Goal: Find specific page/section

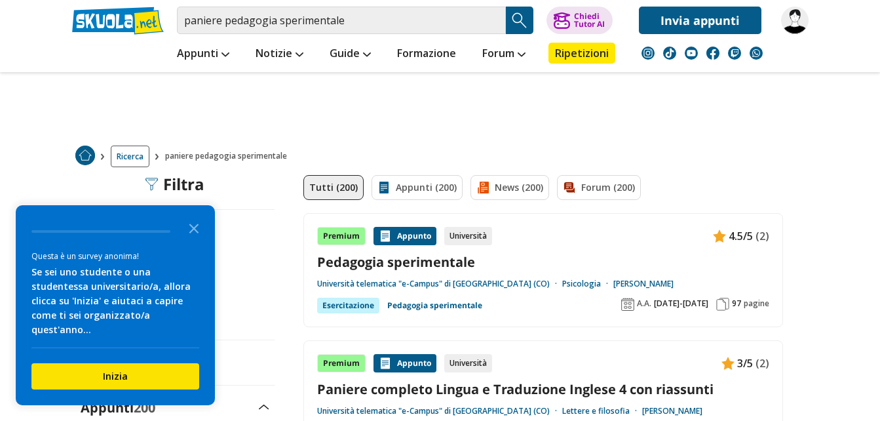
click at [521, 20] on img "Search Button" at bounding box center [520, 20] width 20 height 20
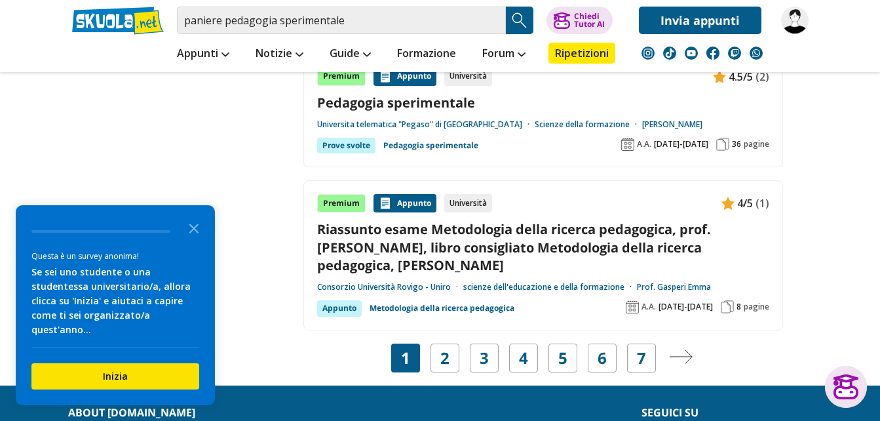
scroll to position [2555, 0]
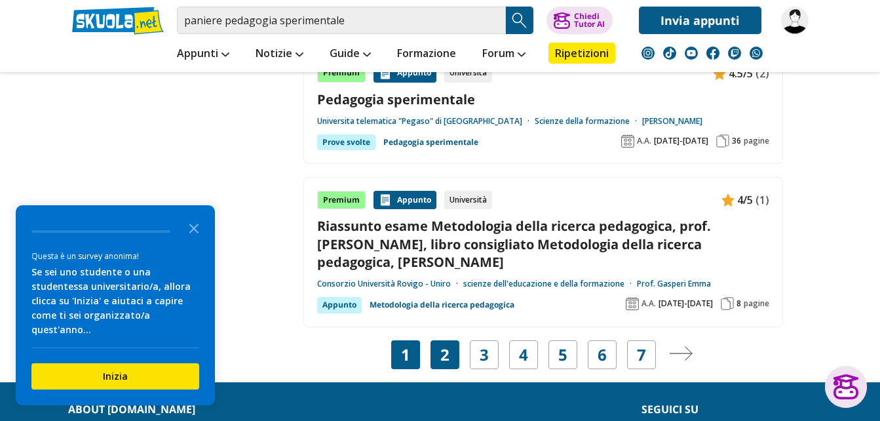
click at [447, 345] on link "2" at bounding box center [444, 354] width 9 height 18
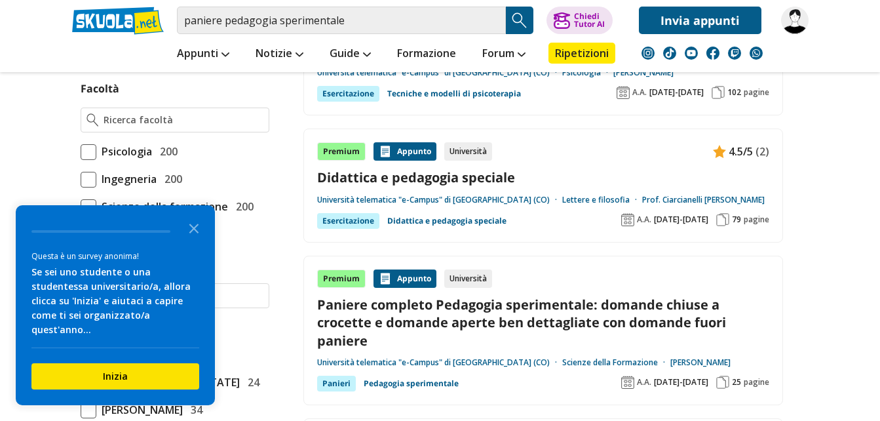
scroll to position [852, 0]
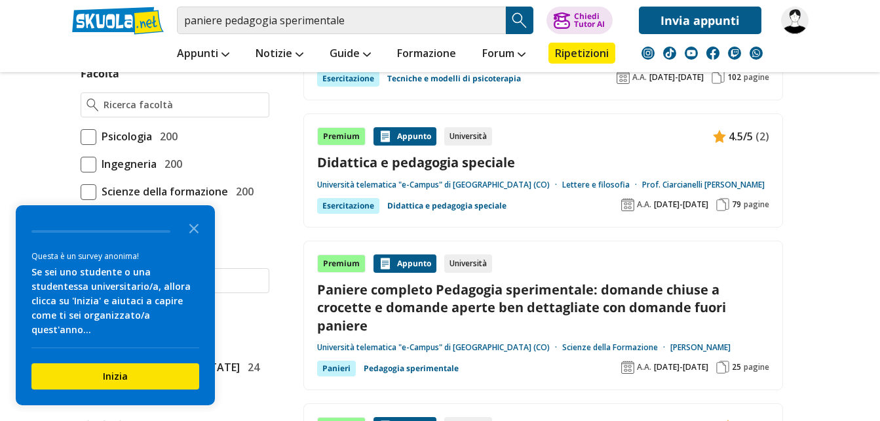
click at [651, 364] on span "A.A." at bounding box center [644, 367] width 14 height 10
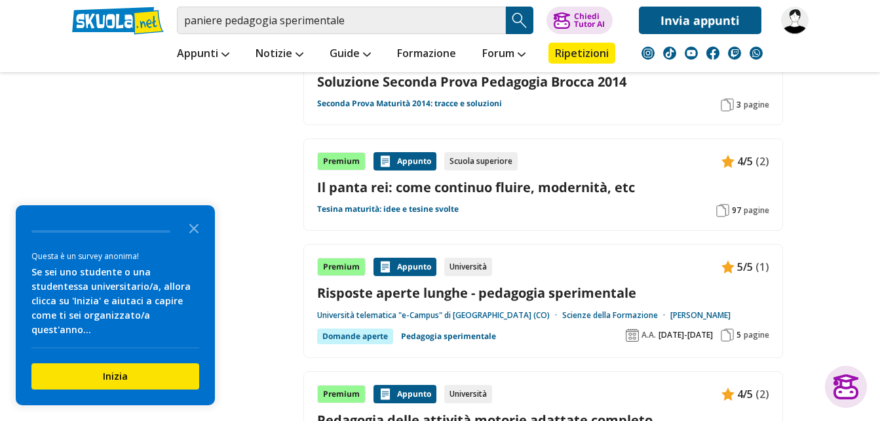
scroll to position [1769, 0]
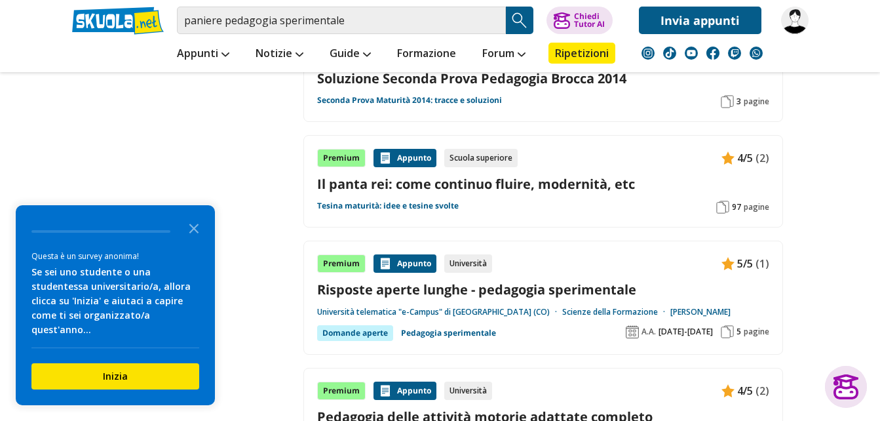
click at [701, 333] on span "[DATE]-[DATE]" at bounding box center [685, 331] width 54 height 10
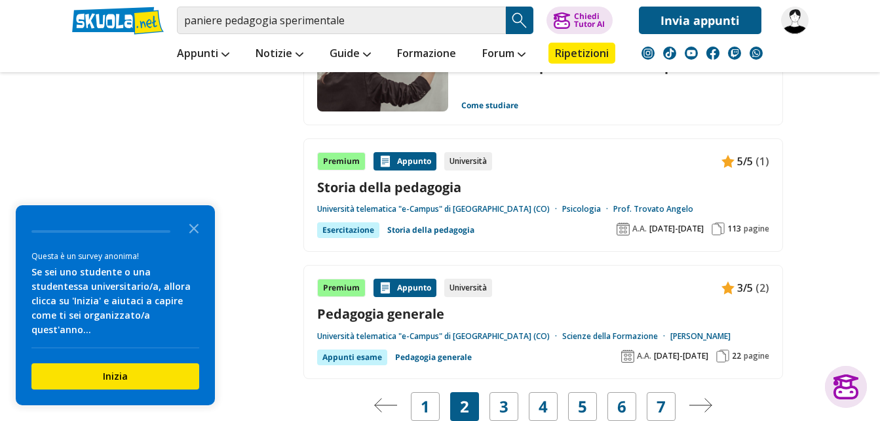
scroll to position [2424, 0]
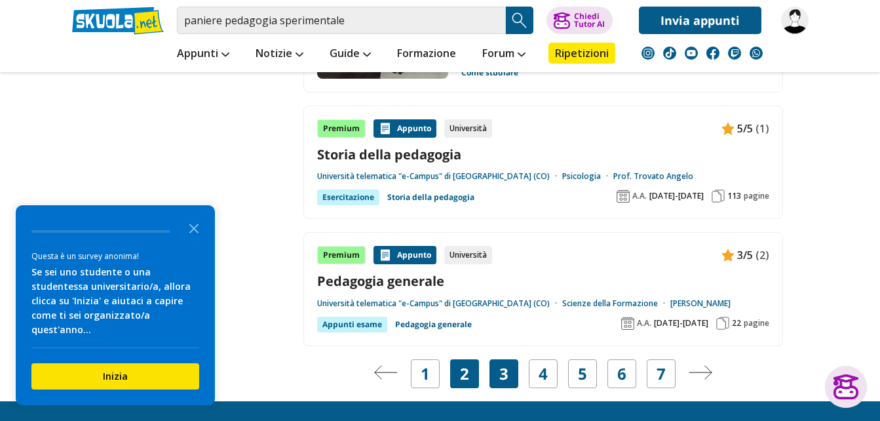
click at [512, 368] on div "3" at bounding box center [503, 373] width 29 height 29
click at [511, 368] on div "3" at bounding box center [503, 373] width 29 height 29
click at [189, 240] on icon "Close the survey" at bounding box center [194, 227] width 26 height 26
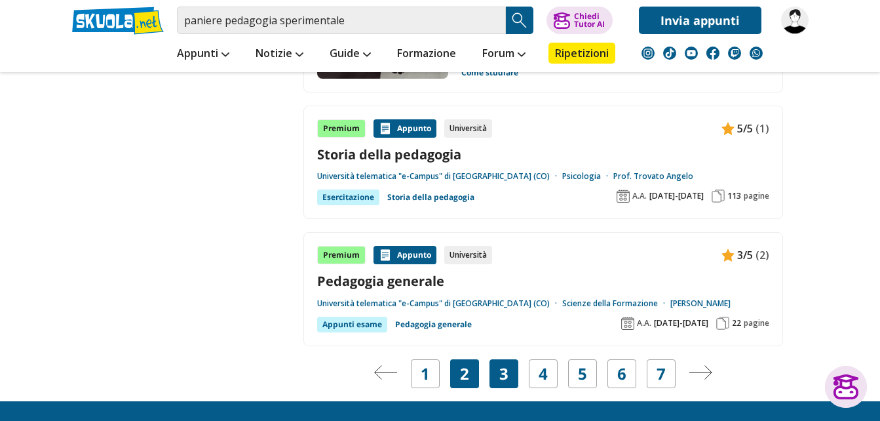
click at [511, 377] on div "3" at bounding box center [503, 373] width 29 height 29
click at [505, 369] on link "3" at bounding box center [503, 373] width 9 height 18
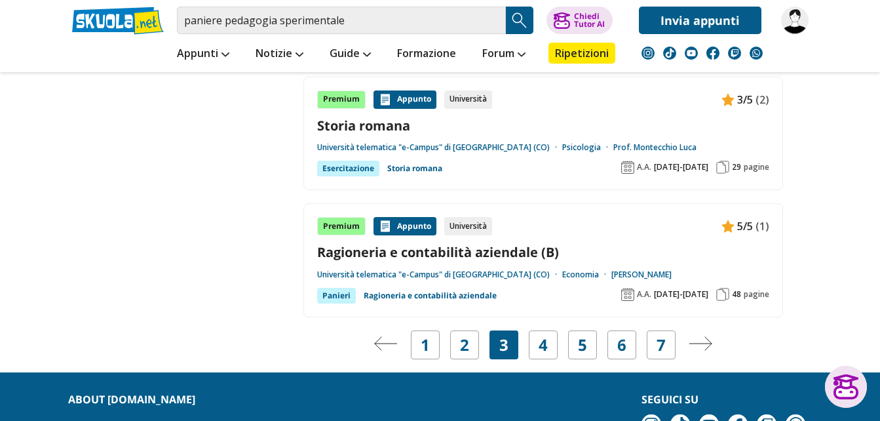
scroll to position [2424, 0]
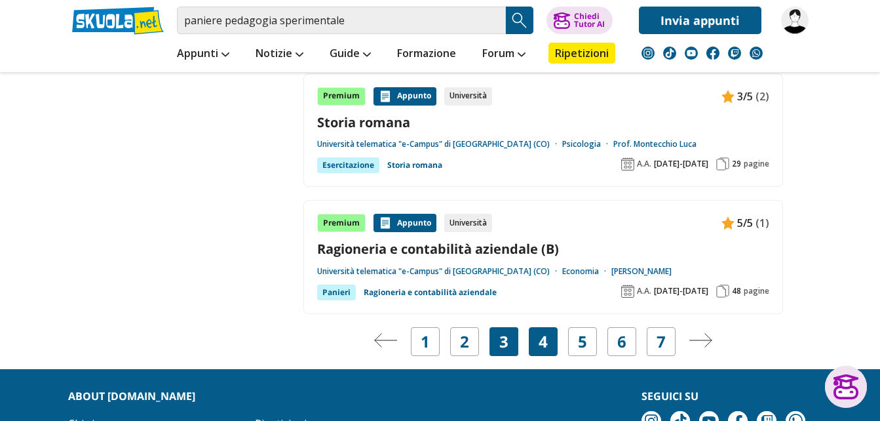
click at [536, 327] on div "4" at bounding box center [543, 341] width 29 height 29
click at [540, 332] on link "4" at bounding box center [542, 341] width 9 height 18
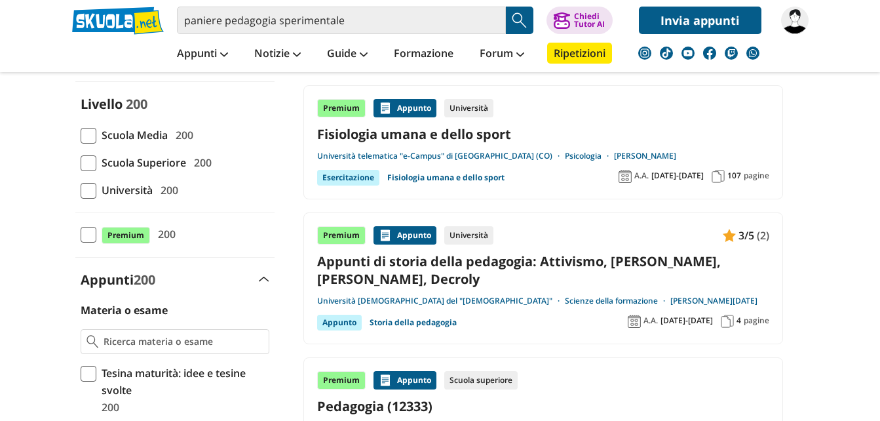
scroll to position [131, 0]
